Goal: Task Accomplishment & Management: Use online tool/utility

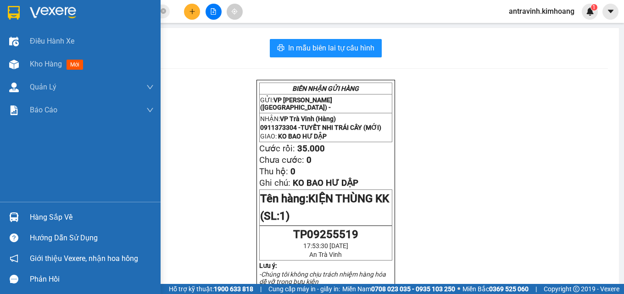
click at [38, 218] on div "Hàng sắp về" at bounding box center [92, 218] width 124 height 14
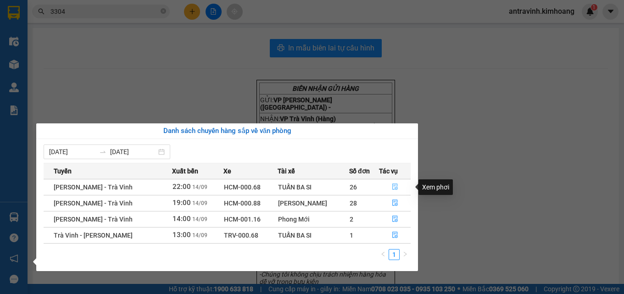
click at [394, 185] on icon "file-done" at bounding box center [395, 187] width 6 height 6
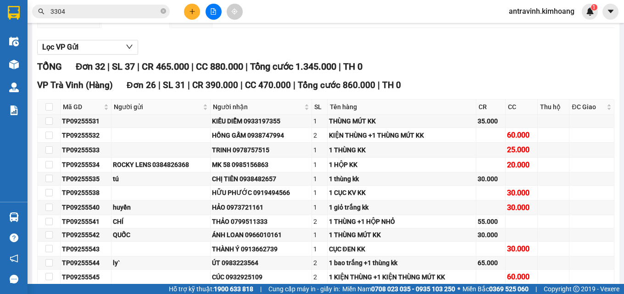
scroll to position [92, 0]
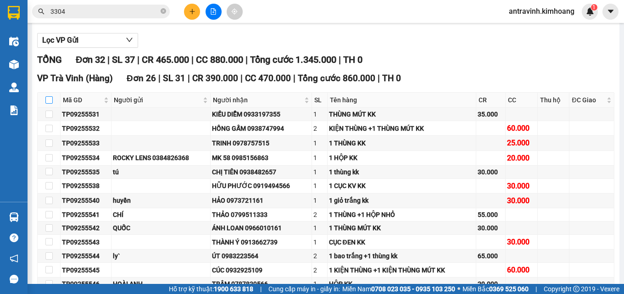
click at [51, 104] on input "checkbox" at bounding box center [48, 99] width 7 height 7
checkbox input "true"
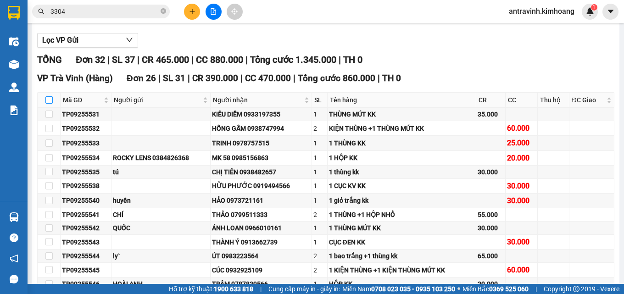
checkbox input "true"
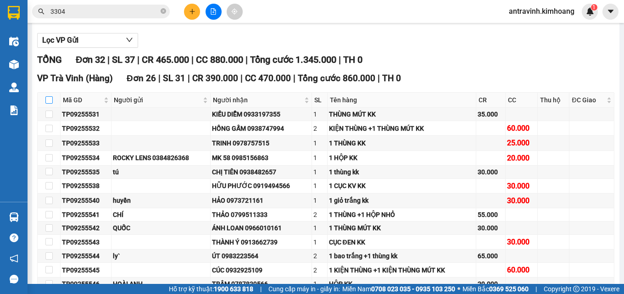
checkbox input "true"
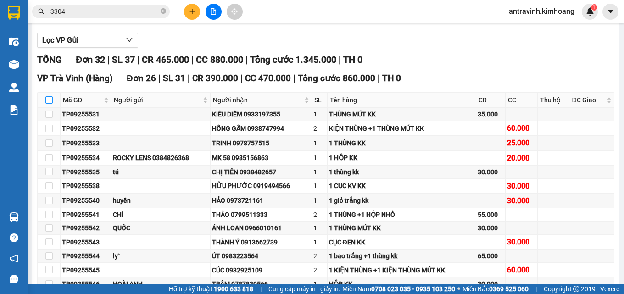
checkbox input "true"
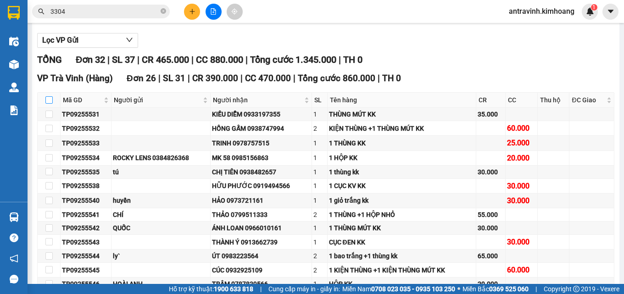
checkbox input "true"
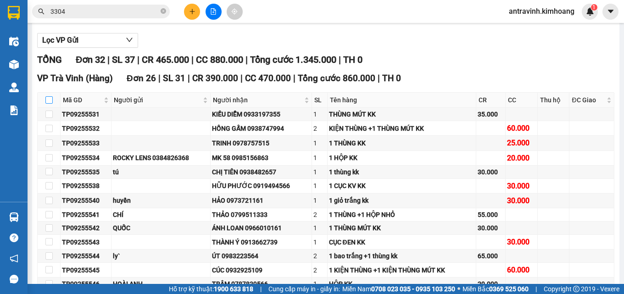
checkbox input "true"
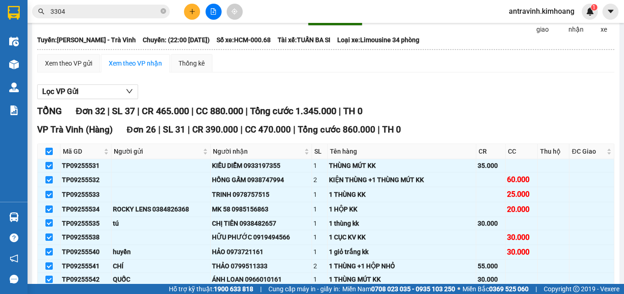
scroll to position [0, 0]
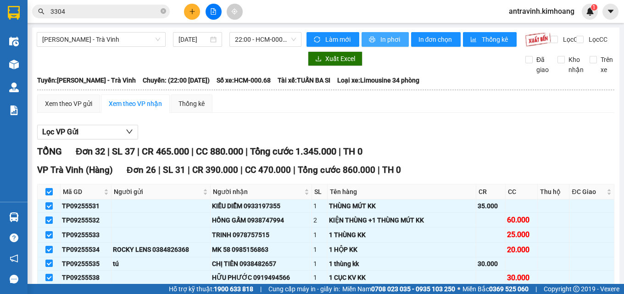
click at [380, 33] on button "In phơi" at bounding box center [385, 39] width 47 height 15
